Goal: Task Accomplishment & Management: Manage account settings

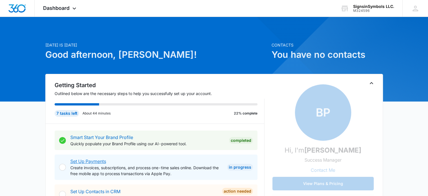
click at [96, 163] on link "Set Up Payments" at bounding box center [88, 161] width 36 height 6
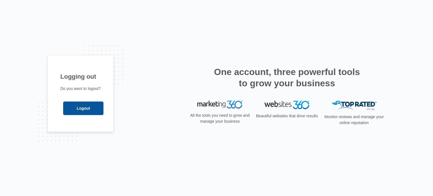
click at [93, 108] on input "Logout" at bounding box center [83, 108] width 40 height 14
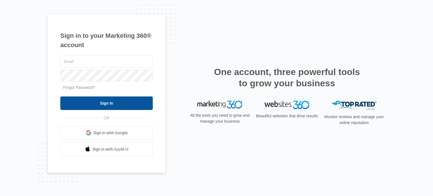
type input "[EMAIL_ADDRESS][DOMAIN_NAME]"
click at [101, 106] on input "Sign In" at bounding box center [106, 103] width 92 height 14
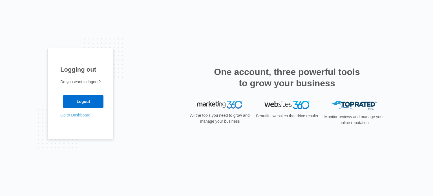
click at [80, 115] on link "Go to Dashboard" at bounding box center [75, 115] width 30 height 5
